Goal: Communication & Community: Answer question/provide support

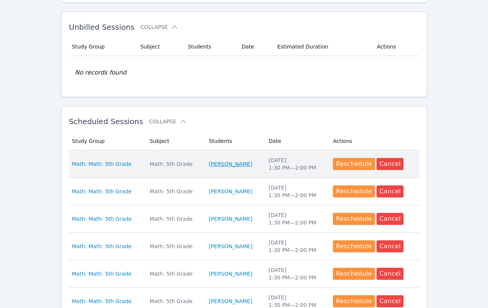
scroll to position [106, 0]
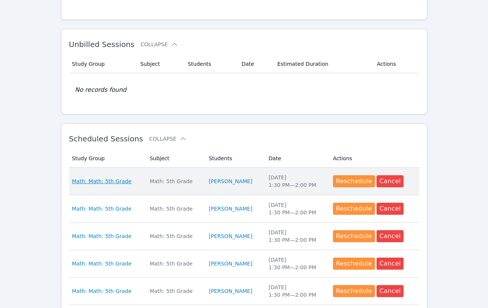
click at [115, 180] on span "Math: Math: 5th Grade" at bounding box center [102, 181] width 60 height 8
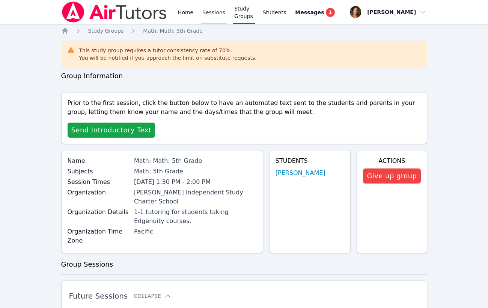
click at [213, 11] on link "Sessions" at bounding box center [214, 12] width 26 height 24
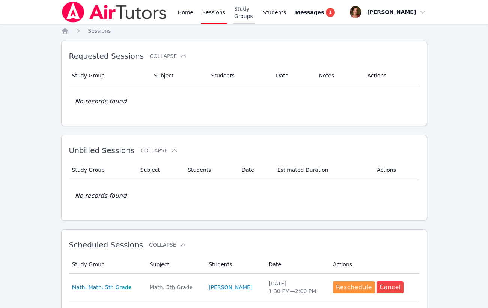
click at [240, 15] on link "Study Groups" at bounding box center [244, 12] width 23 height 24
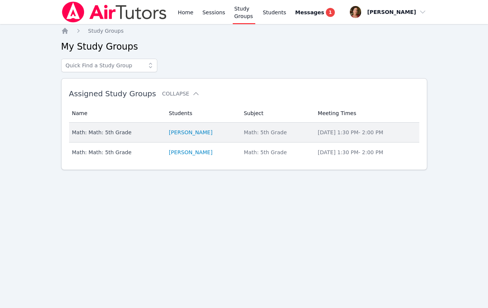
click at [113, 130] on div "Math: Math: 5th Grade" at bounding box center [116, 132] width 88 height 8
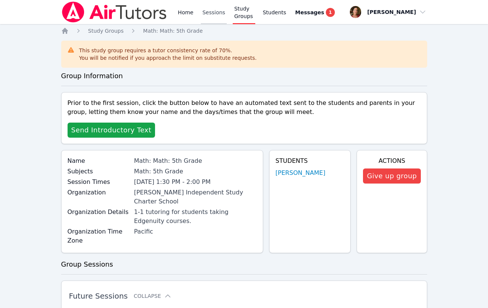
click at [210, 18] on link "Sessions" at bounding box center [214, 12] width 26 height 24
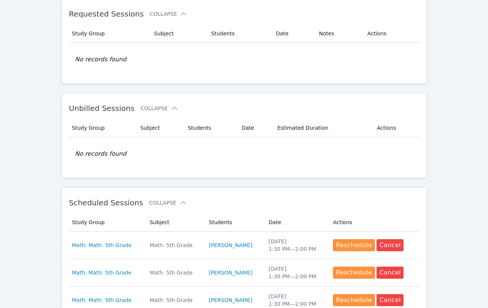
scroll to position [110, 0]
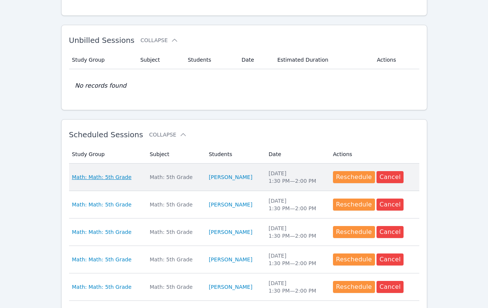
click at [120, 177] on span "Math: Math: 5th Grade" at bounding box center [102, 177] width 60 height 8
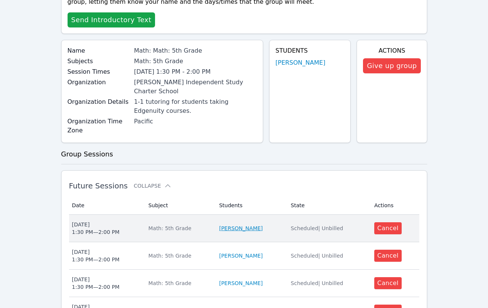
click at [229, 224] on link "Abdur Raheem Khan" at bounding box center [241, 228] width 44 height 8
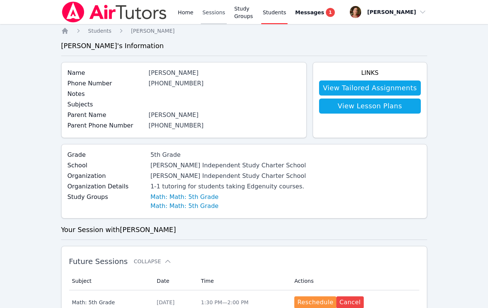
click at [208, 11] on link "Sessions" at bounding box center [214, 12] width 26 height 24
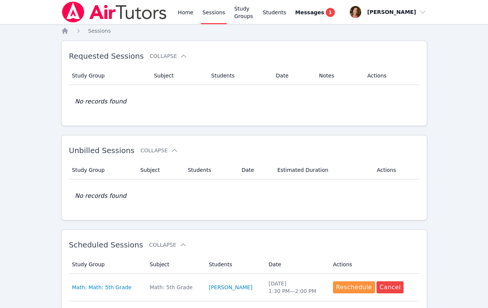
click at [213, 15] on link "Sessions" at bounding box center [214, 12] width 26 height 24
click at [238, 17] on link "Study Groups" at bounding box center [244, 12] width 23 height 24
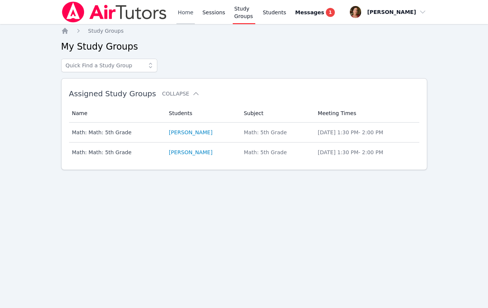
click at [181, 14] on link "Home" at bounding box center [186, 12] width 18 height 24
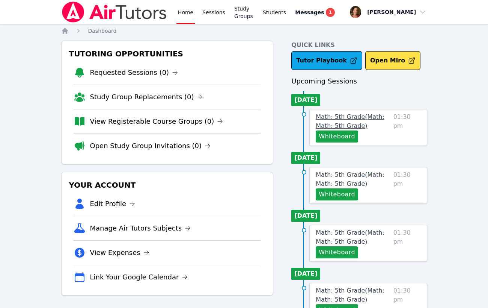
click at [344, 125] on span "Math: 5th Grade ( Math: Math: 5th Grade )" at bounding box center [350, 121] width 69 height 16
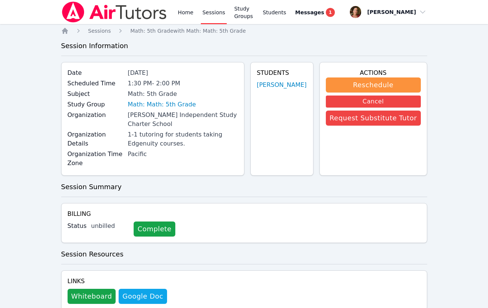
click at [175, 13] on div "Home Sessions Study Groups Students Messages 1" at bounding box center [199, 12] width 276 height 24
click at [190, 11] on link "Home" at bounding box center [186, 12] width 18 height 24
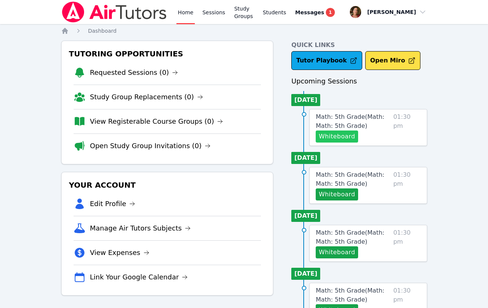
click at [347, 140] on button "Whiteboard" at bounding box center [337, 136] width 42 height 12
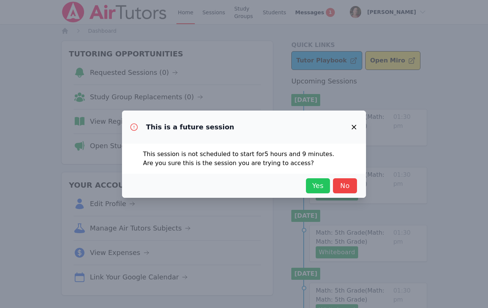
click at [326, 187] on span "Yes" at bounding box center [318, 185] width 17 height 11
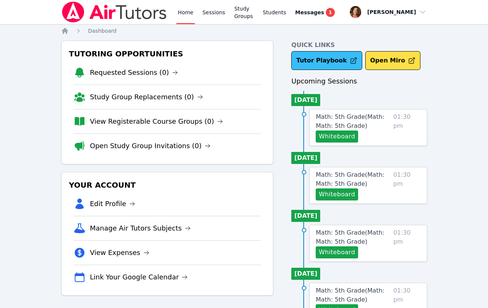
click at [325, 54] on link "Tutor Playbook" at bounding box center [326, 60] width 71 height 19
click at [343, 118] on span "Math: 5th Grade ( Math: Math: 5th Grade )" at bounding box center [350, 121] width 69 height 16
